Goal: Task Accomplishment & Management: Manage account settings

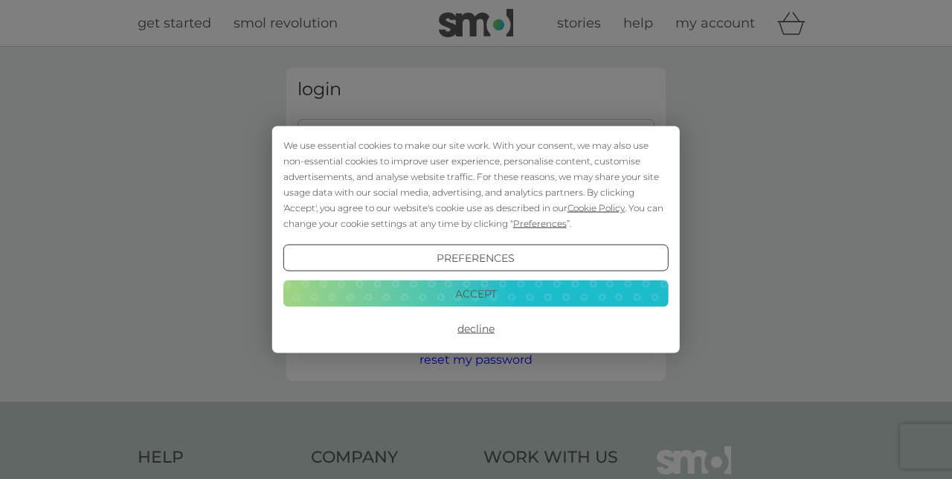
click at [338, 134] on div "We use essential cookies to make our site work. With your consent, we may also …" at bounding box center [475, 239] width 407 height 227
click at [404, 302] on button "Accept" at bounding box center [475, 293] width 385 height 27
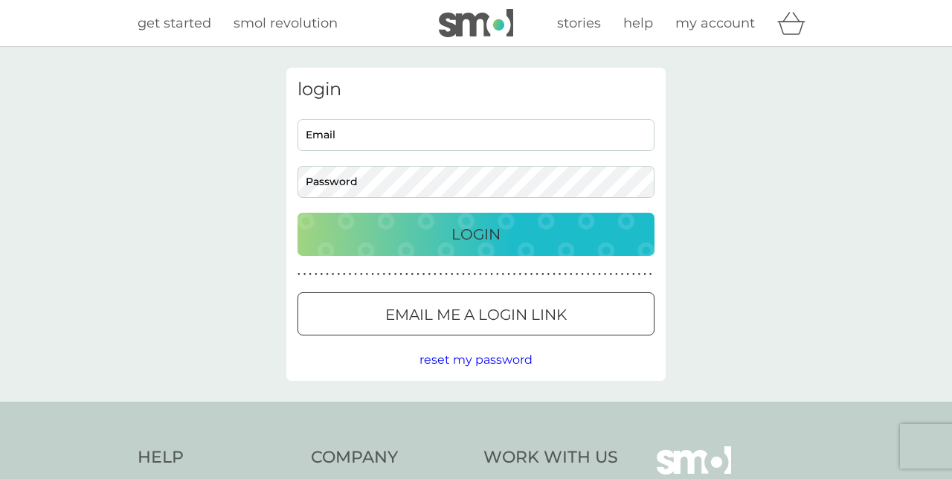
click at [322, 140] on input "Email" at bounding box center [475, 135] width 357 height 32
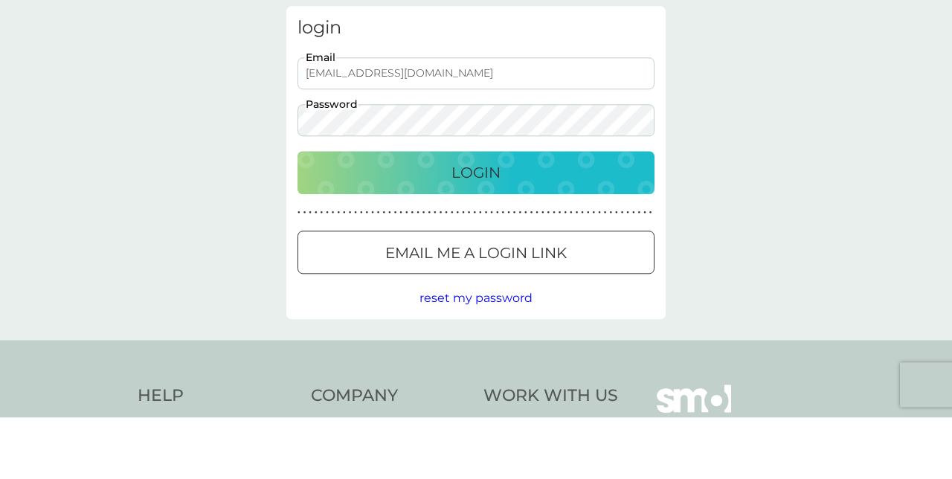
click at [459, 240] on p "Login" at bounding box center [475, 234] width 49 height 24
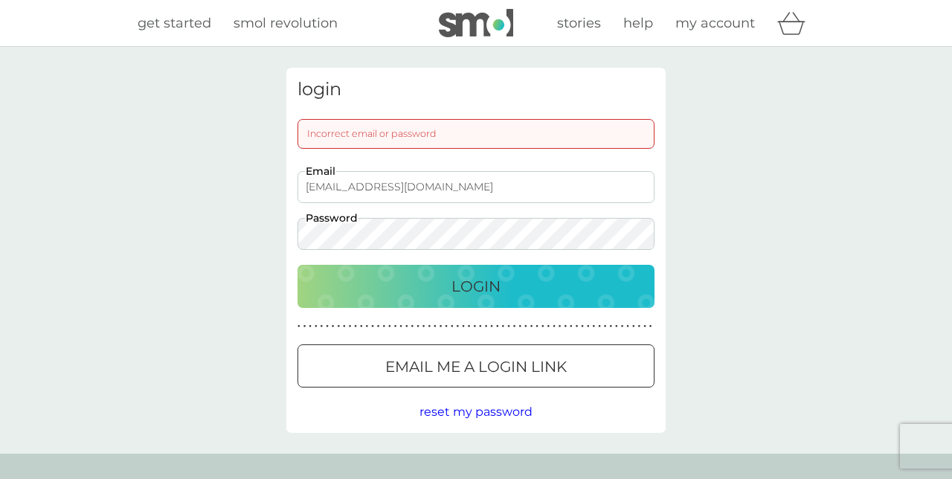
click at [338, 186] on input "jrezin@gmail.com" at bounding box center [475, 187] width 357 height 32
type input "[EMAIL_ADDRESS][DOMAIN_NAME]"
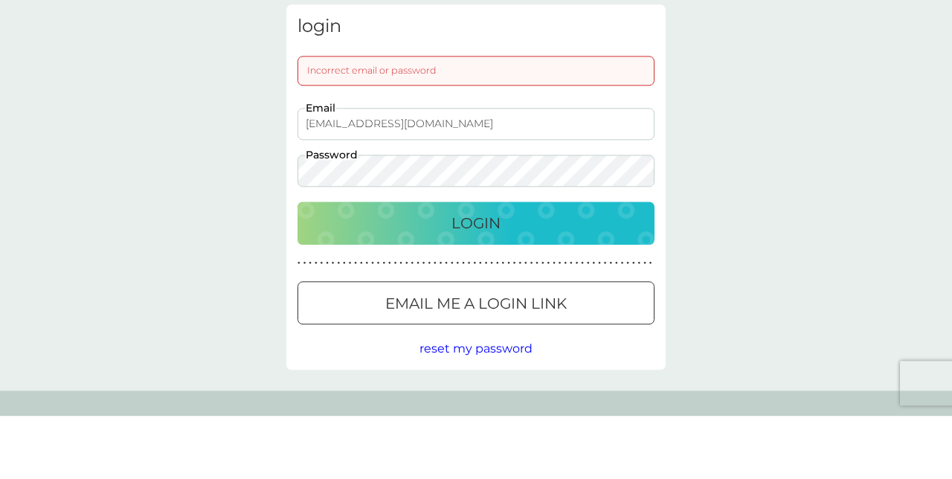
click at [458, 285] on p "Login" at bounding box center [475, 286] width 49 height 24
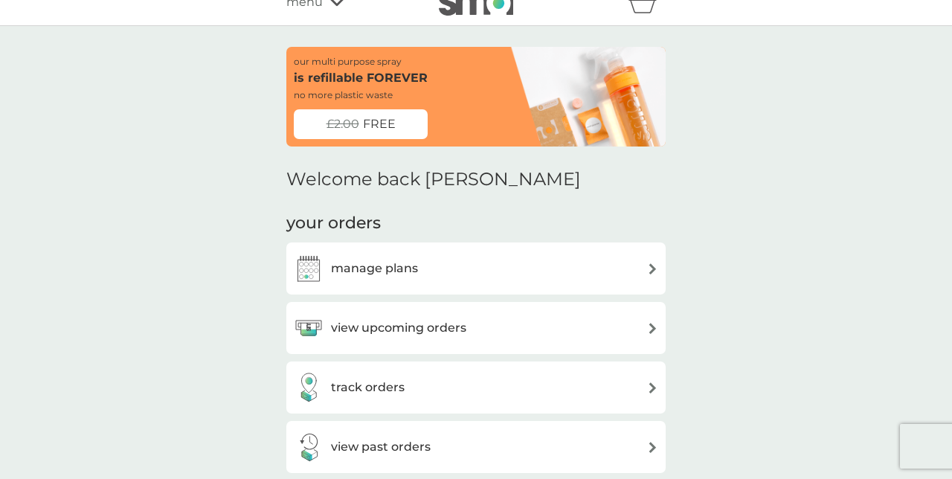
scroll to position [22, 0]
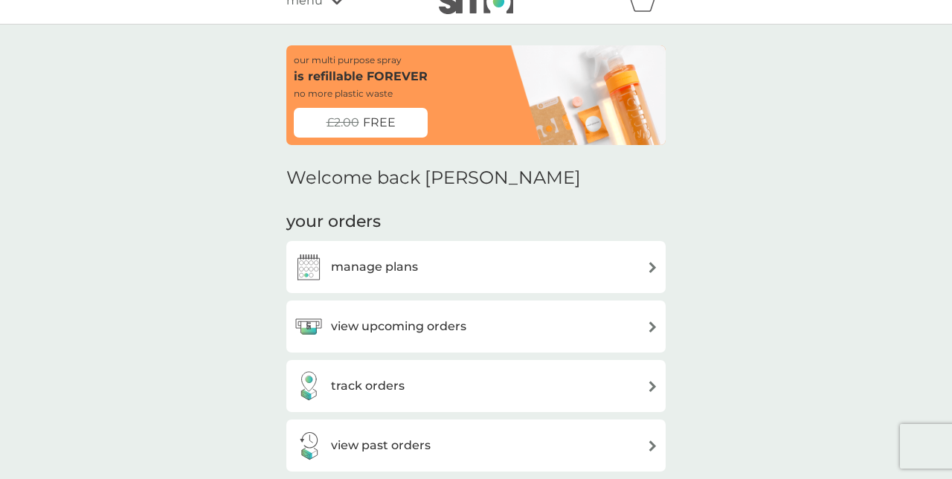
click at [331, 384] on h3 "track orders" at bounding box center [368, 385] width 74 height 19
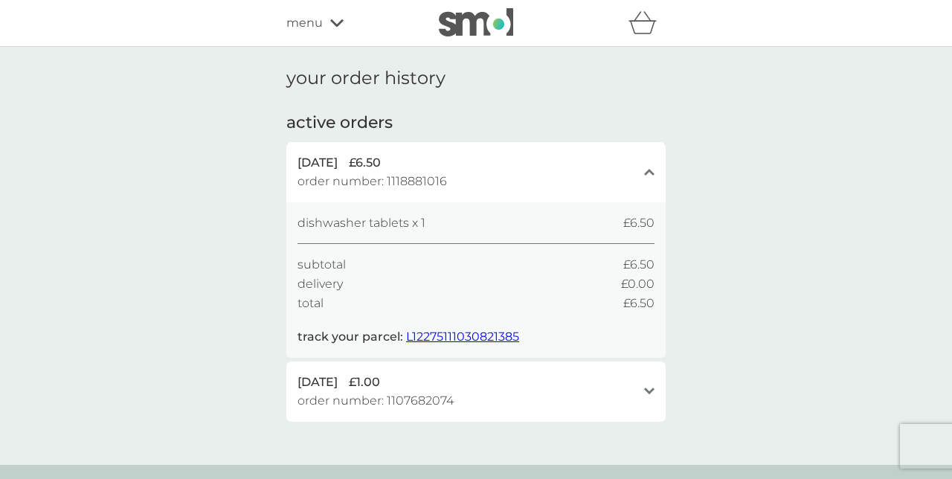
click at [443, 343] on span "L12275111030821385" at bounding box center [462, 336] width 113 height 14
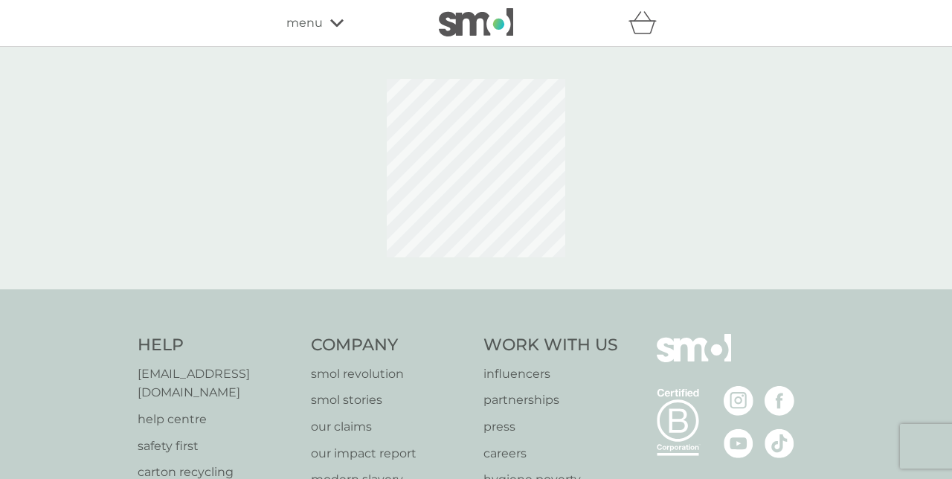
click at [327, 28] on div "menu" at bounding box center [349, 22] width 126 height 19
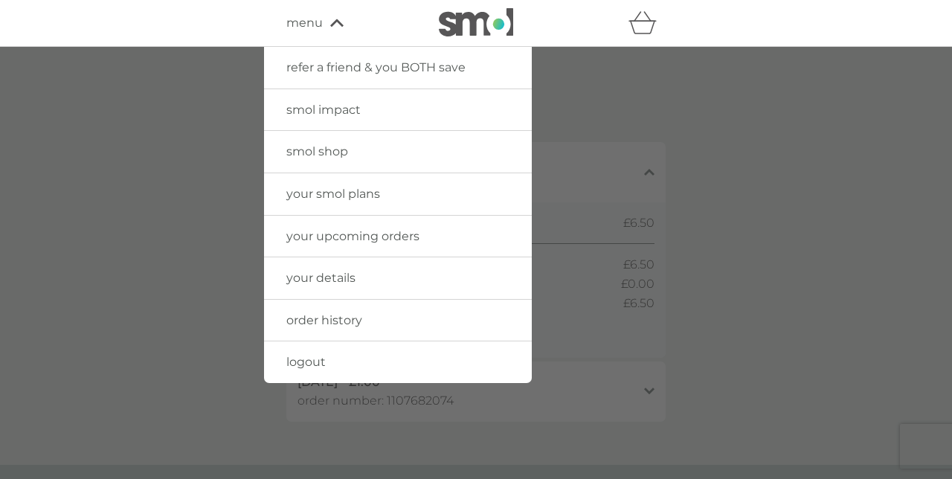
click at [304, 284] on link "your details" at bounding box center [398, 278] width 268 height 42
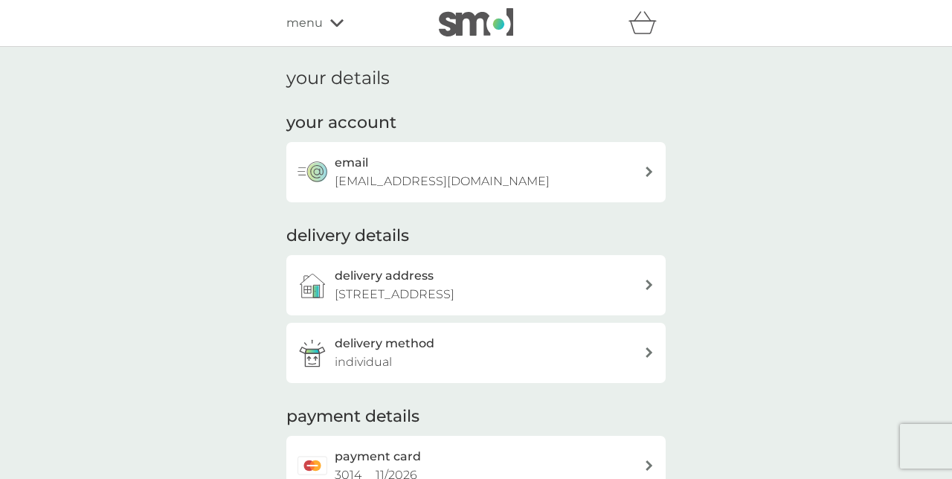
click at [320, 28] on span "menu" at bounding box center [304, 22] width 36 height 19
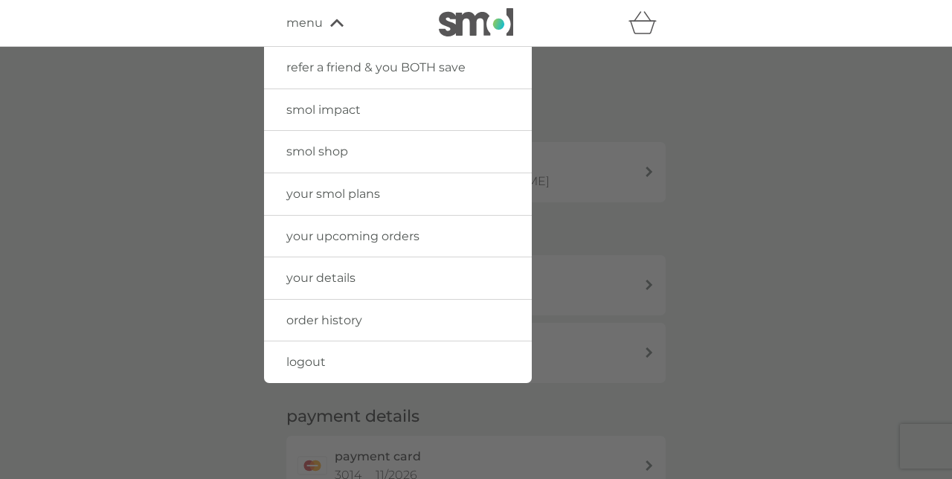
click at [292, 200] on link "your smol plans" at bounding box center [398, 194] width 268 height 42
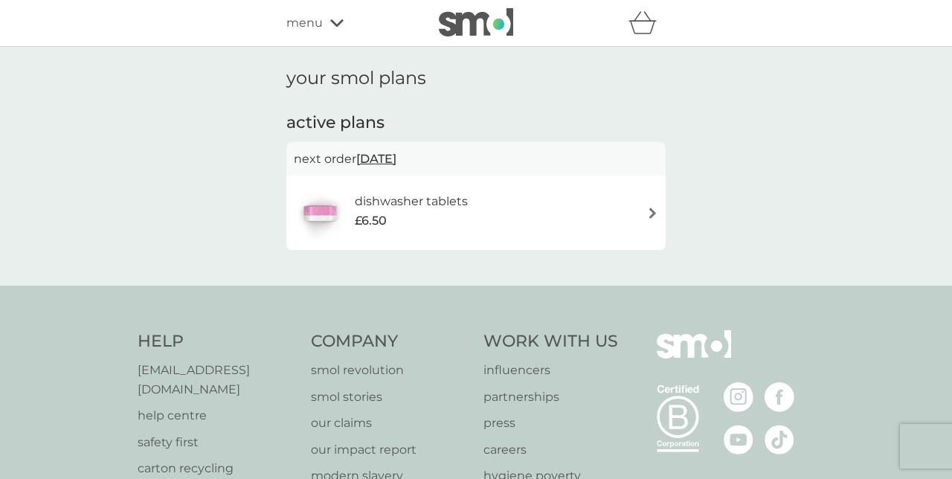
click at [651, 220] on div "dishwasher tablets £6.50" at bounding box center [476, 213] width 364 height 52
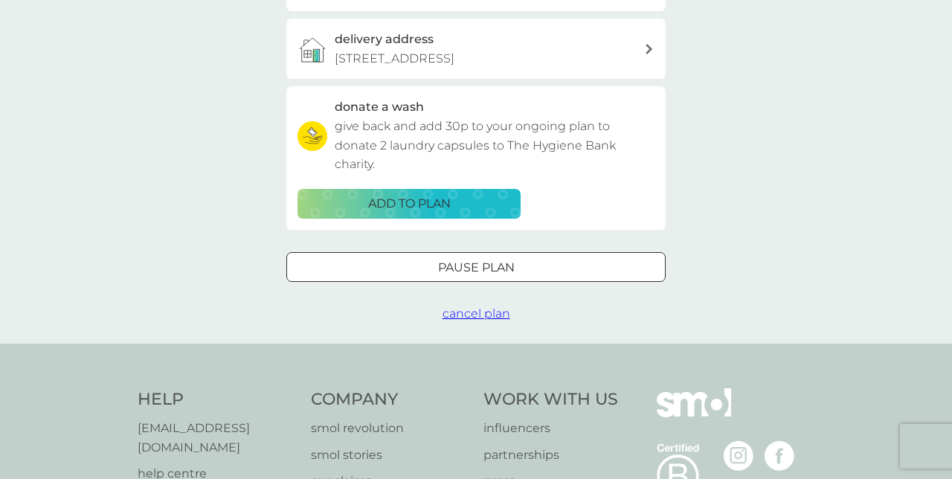
scroll to position [413, 0]
click at [485, 320] on span "cancel plan" at bounding box center [476, 313] width 68 height 14
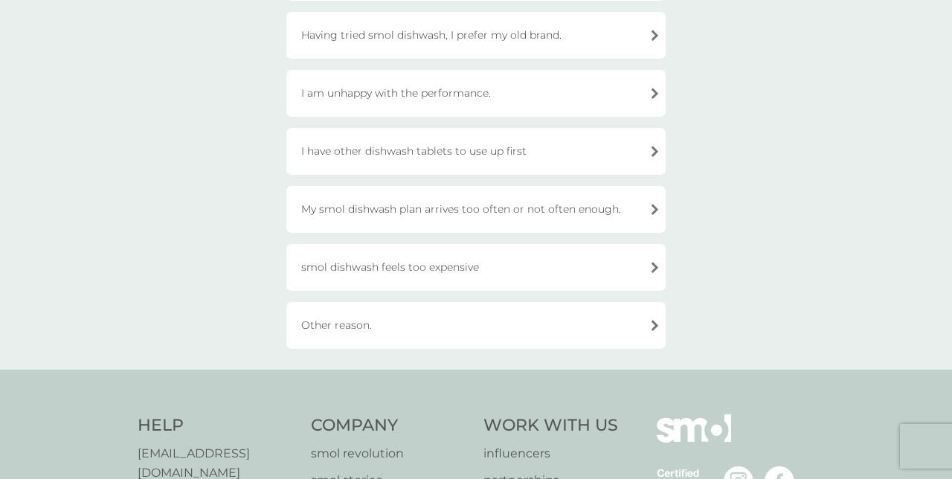
scroll to position [223, 0]
click at [649, 330] on div "Other reason." at bounding box center [475, 324] width 379 height 47
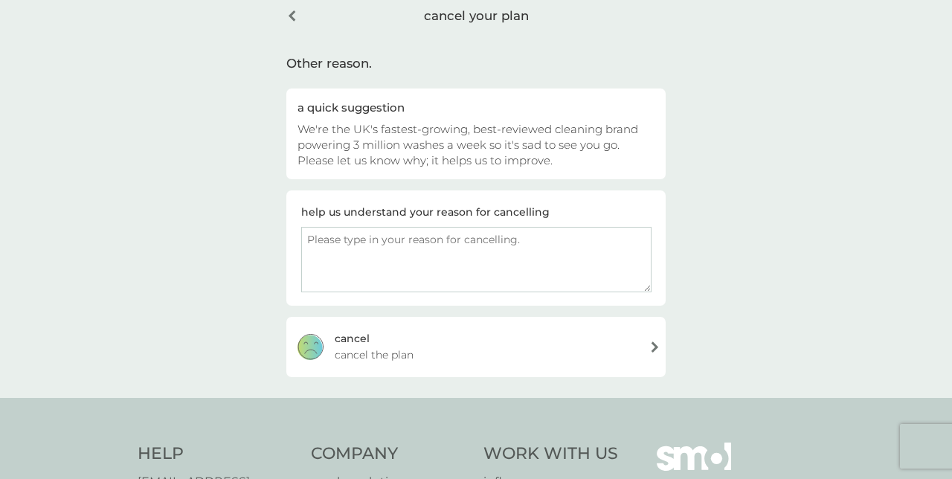
scroll to position [70, 0]
click at [655, 352] on div "[PERSON_NAME] the plan" at bounding box center [475, 346] width 379 height 59
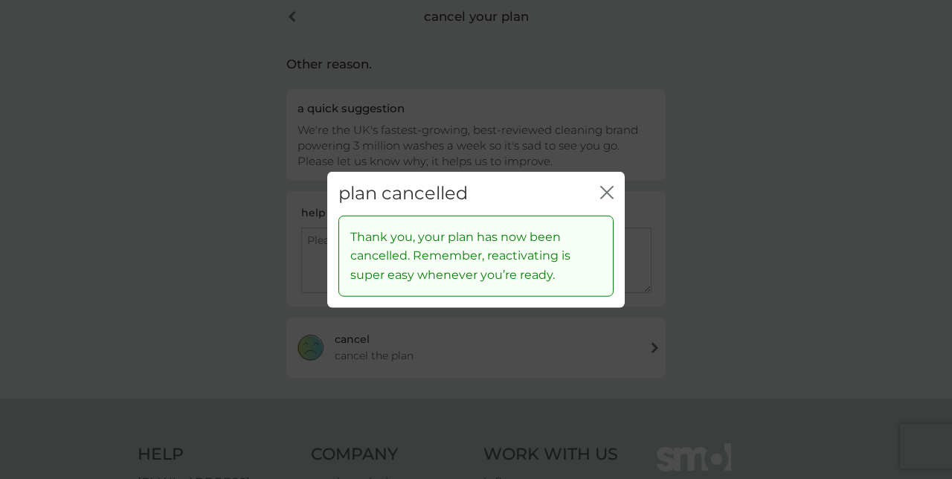
click at [608, 188] on icon "close" at bounding box center [606, 192] width 13 height 13
